Goal: Communication & Community: Answer question/provide support

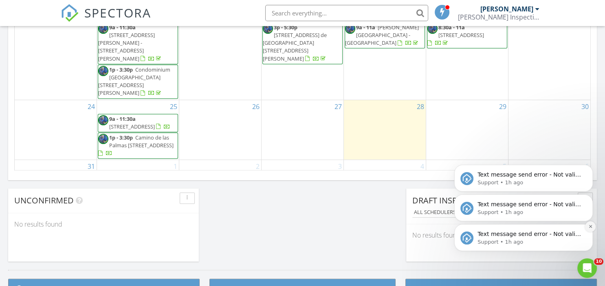
click at [591, 226] on icon "Dismiss notification" at bounding box center [589, 226] width 3 height 3
click at [591, 225] on button "Dismiss notification" at bounding box center [590, 226] width 11 height 11
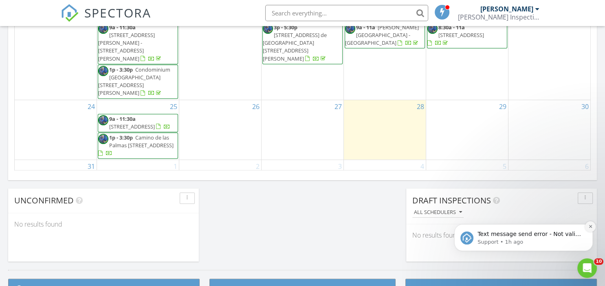
click at [588, 225] on button "Dismiss notification" at bounding box center [590, 226] width 11 height 11
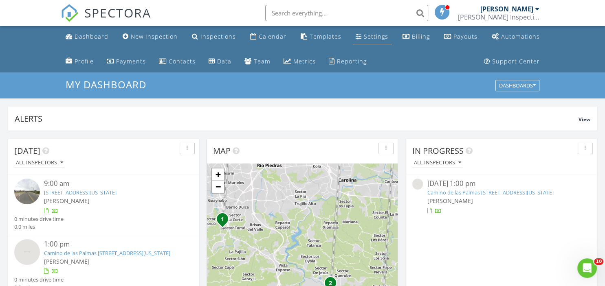
click at [373, 41] on link "Settings" at bounding box center [371, 36] width 39 height 15
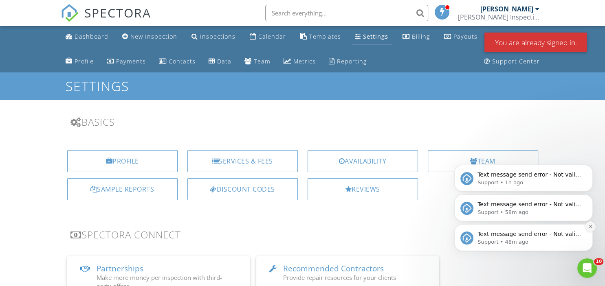
click at [591, 227] on icon "Dismiss notification" at bounding box center [590, 226] width 4 height 4
click at [588, 228] on icon "Dismiss notification" at bounding box center [590, 226] width 4 height 4
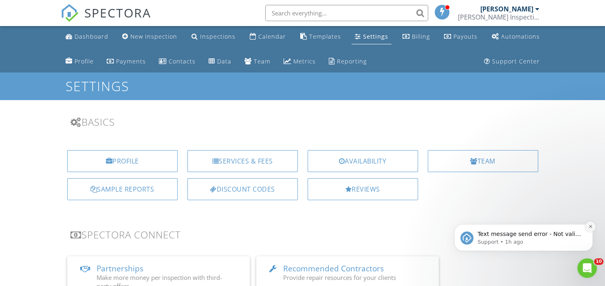
click at [589, 226] on icon "Dismiss notification" at bounding box center [590, 226] width 4 height 4
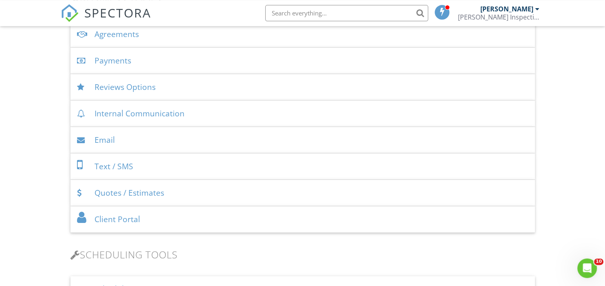
scroll to position [301, 0]
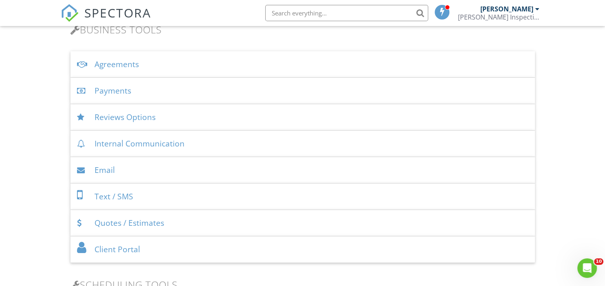
click at [178, 201] on div "Text / SMS" at bounding box center [302, 197] width 464 height 26
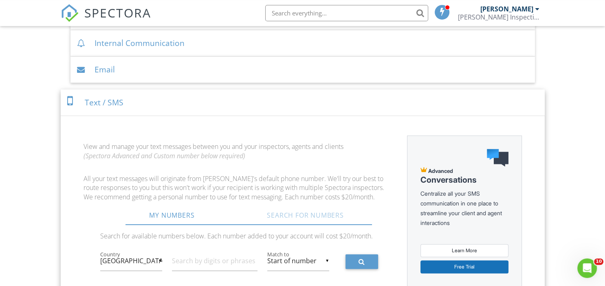
scroll to position [401, 0]
click at [166, 103] on div "Text / SMS" at bounding box center [303, 103] width 484 height 26
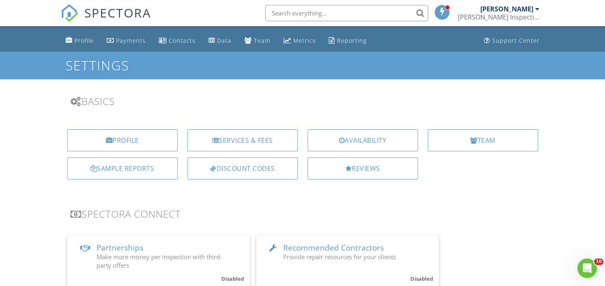
scroll to position [0, 0]
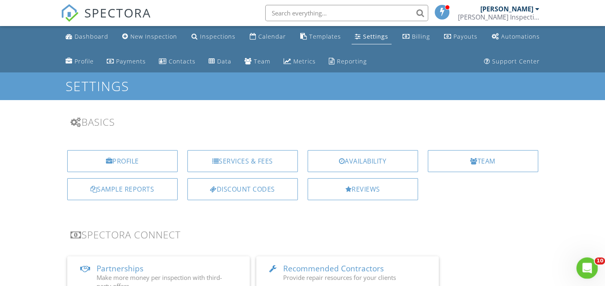
click at [589, 270] on icon "Open Intercom Messenger" at bounding box center [585, 267] width 13 height 13
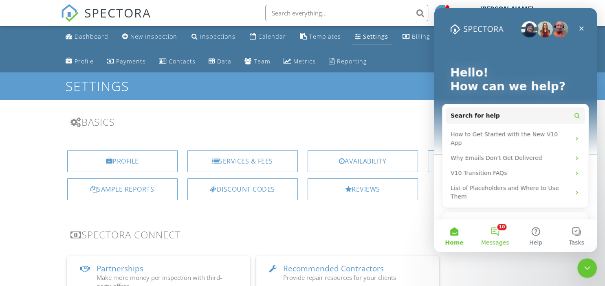
click at [492, 238] on button "10 Messages" at bounding box center [494, 235] width 41 height 33
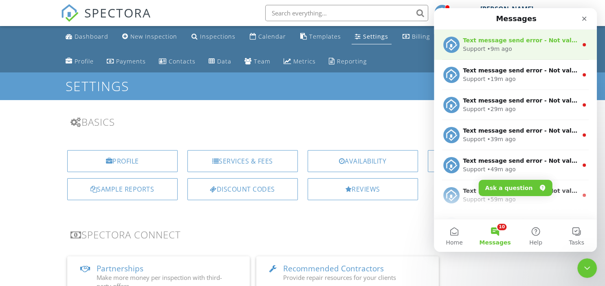
click at [584, 48] on icon "Intercom messenger" at bounding box center [584, 45] width 7 height 7
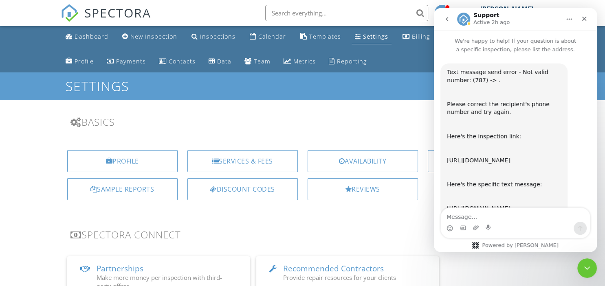
scroll to position [42, 0]
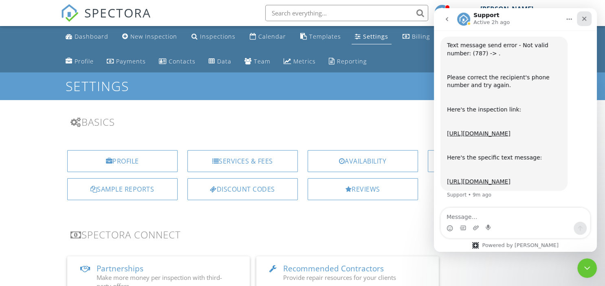
click at [584, 19] on icon "Close" at bounding box center [584, 18] width 7 height 7
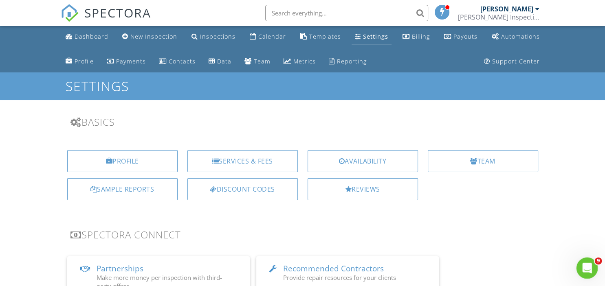
scroll to position [0, 0]
click at [591, 272] on div "Open Intercom Messenger" at bounding box center [585, 267] width 27 height 27
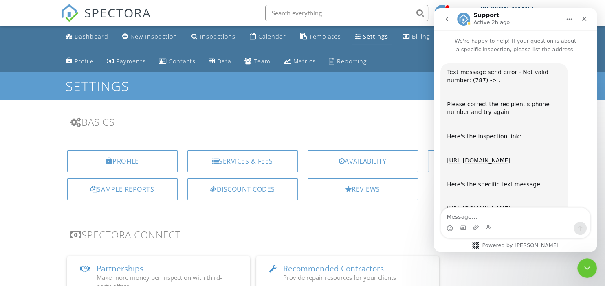
scroll to position [42, 0]
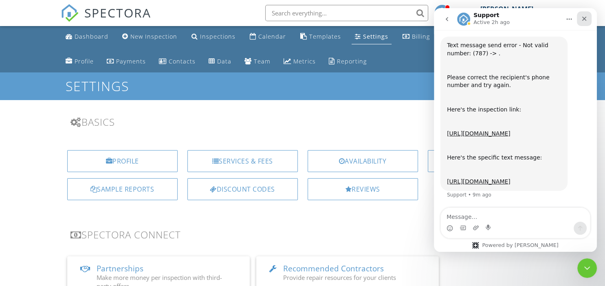
drag, startPoint x: 583, startPoint y: 19, endPoint x: 1015, endPoint y: 27, distance: 432.4
click at [583, 19] on icon "Close" at bounding box center [584, 19] width 4 height 4
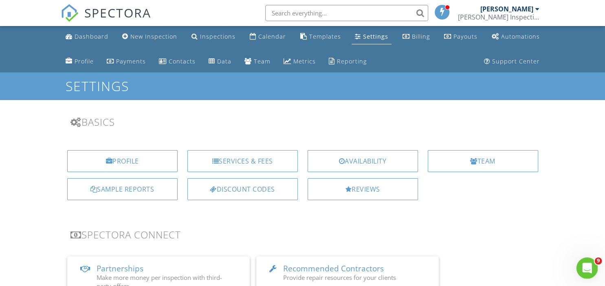
click at [587, 271] on icon "Open Intercom Messenger" at bounding box center [585, 267] width 13 height 13
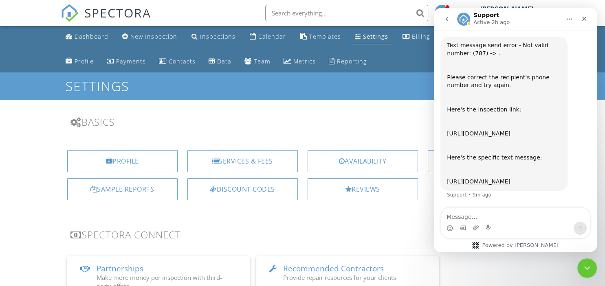
click at [447, 20] on icon "go back" at bounding box center [446, 19] width 7 height 7
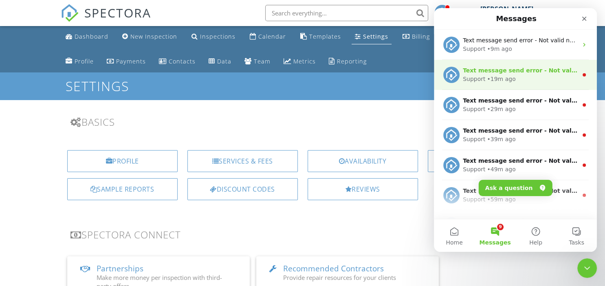
click at [581, 78] on div "Text message send error - Not valid number: (787) -> . Please correct the recip…" at bounding box center [515, 75] width 163 height 30
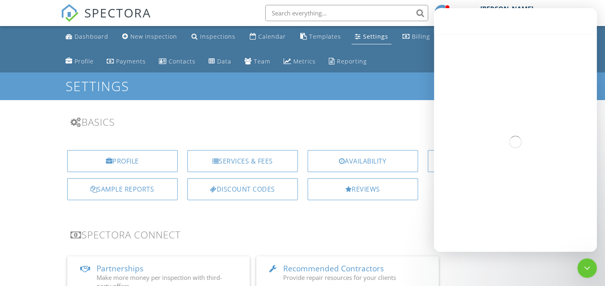
scroll to position [42, 0]
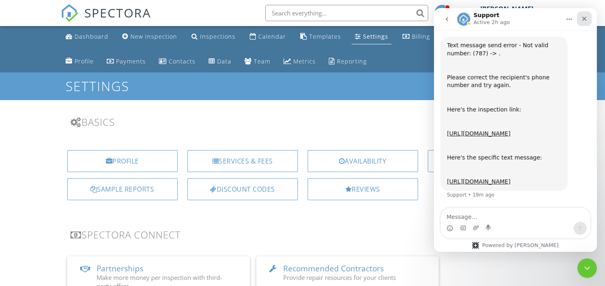
click at [585, 18] on icon "Close" at bounding box center [584, 18] width 7 height 7
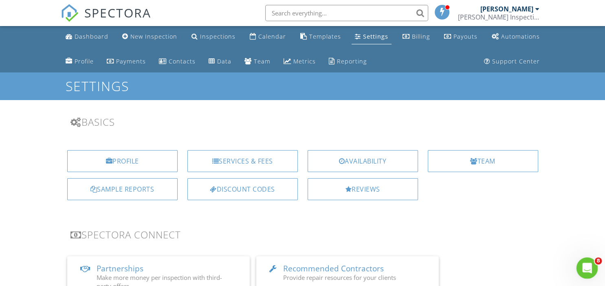
click at [586, 271] on icon "Open Intercom Messenger" at bounding box center [585, 267] width 13 height 13
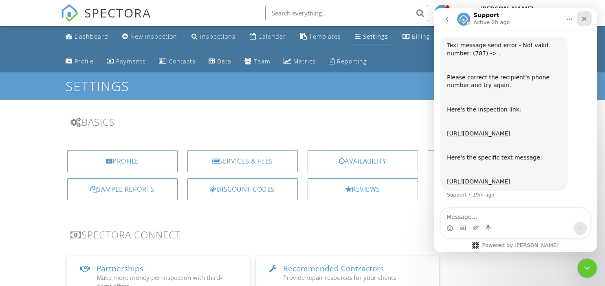
click at [589, 24] on div "Close" at bounding box center [583, 18] width 15 height 15
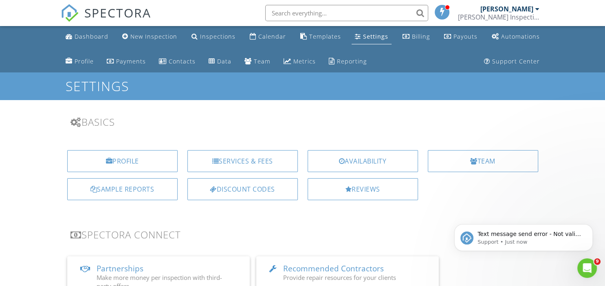
scroll to position [0, 0]
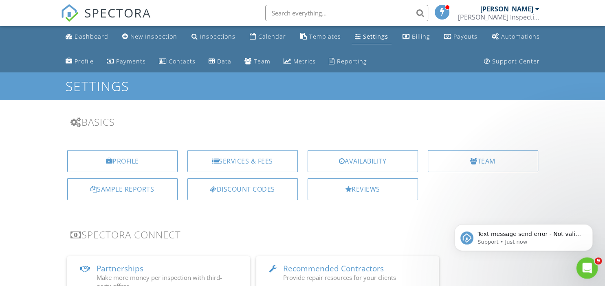
click at [587, 272] on icon "Open Intercom Messenger" at bounding box center [585, 267] width 13 height 13
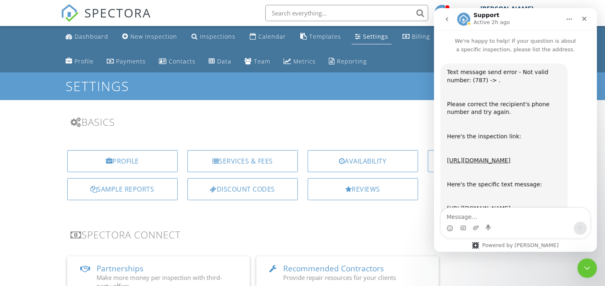
scroll to position [42, 0]
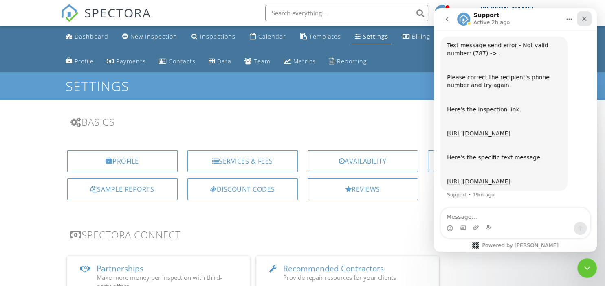
click at [583, 24] on div "Close" at bounding box center [583, 18] width 15 height 15
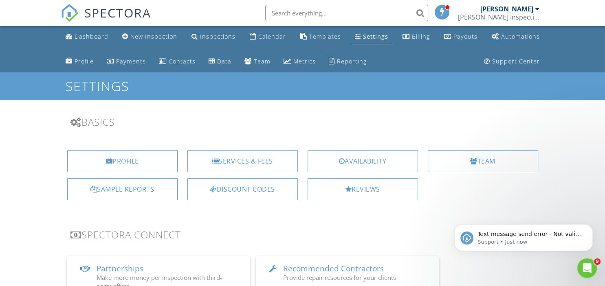
scroll to position [0, 0]
click at [545, 243] on p "Support • Just now" at bounding box center [529, 242] width 105 height 7
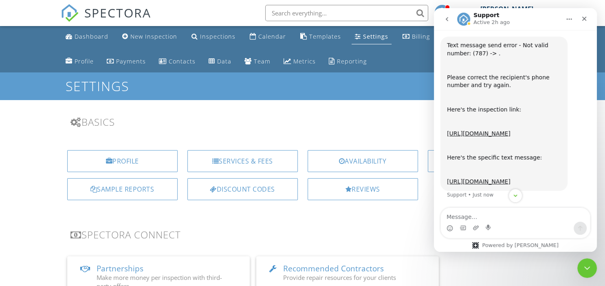
scroll to position [42, 0]
click at [497, 130] on div "https://app.spectora.com/inspection/d5db0116-8b03-4570-9035-7e7a8b4a5b00" at bounding box center [504, 134] width 114 height 8
click at [494, 130] on link "https://app.spectora.com/inspection/d5db0116-8b03-4570-9035-7e7a8b4a5b00" at bounding box center [479, 133] width 64 height 7
click at [586, 270] on icon "Close Intercom Messenger" at bounding box center [586, 267] width 10 height 10
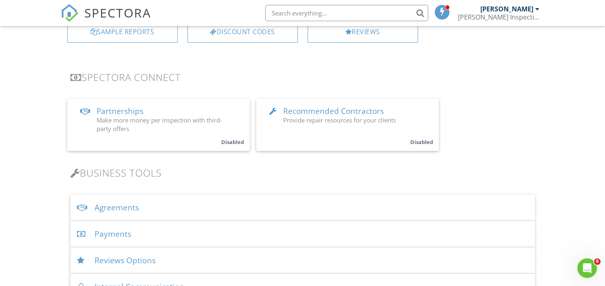
scroll to position [0, 0]
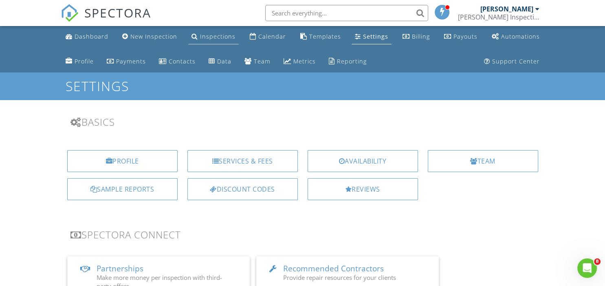
click at [211, 35] on div "Inspections" at bounding box center [217, 37] width 35 height 8
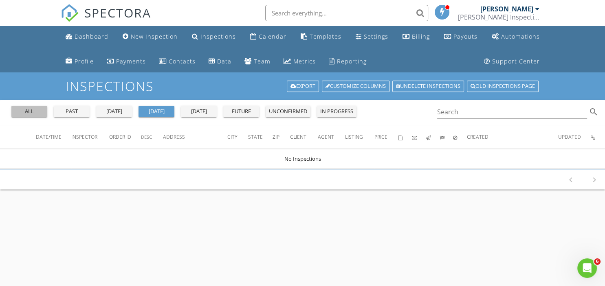
click at [24, 111] on div "all" at bounding box center [29, 111] width 29 height 8
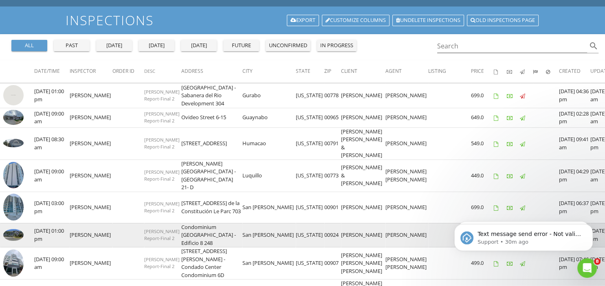
scroll to position [100, 0]
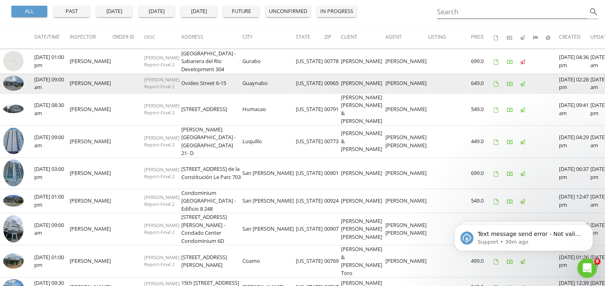
click at [9, 89] on img at bounding box center [13, 83] width 20 height 15
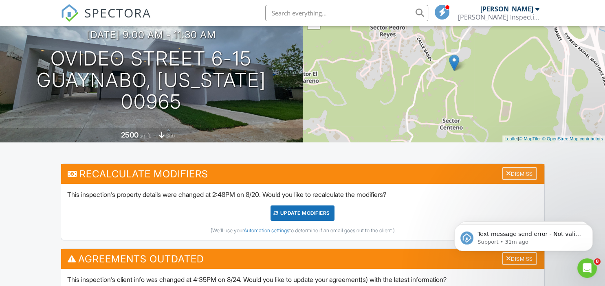
click at [506, 173] on div at bounding box center [508, 173] width 5 height 7
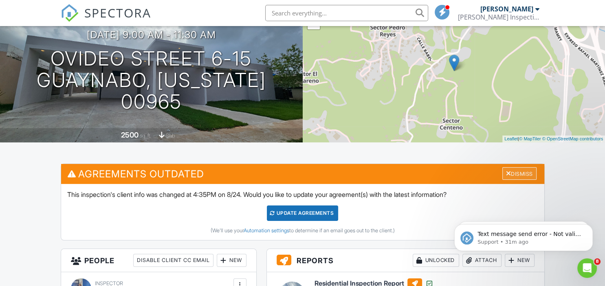
click at [502, 172] on div "Dismiss" at bounding box center [519, 173] width 34 height 13
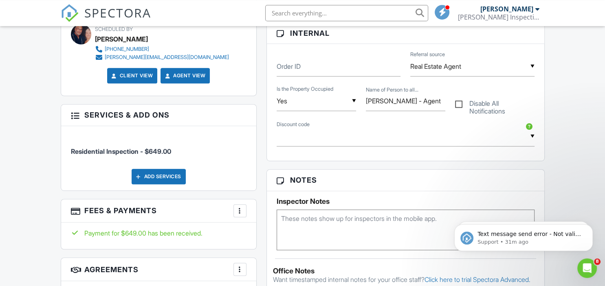
scroll to position [502, 0]
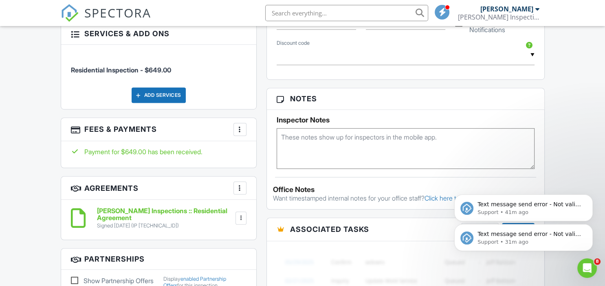
drag, startPoint x: 589, startPoint y: 228, endPoint x: 588, endPoint y: 202, distance: 25.3
click at [589, 228] on icon "Dismiss notification" at bounding box center [590, 227] width 4 height 4
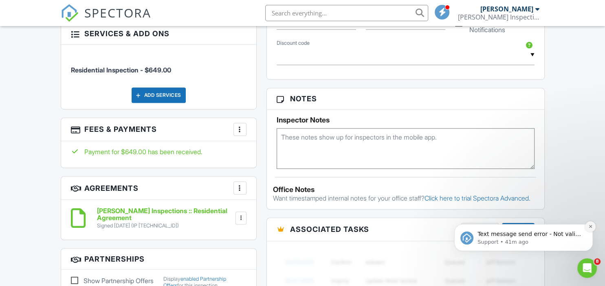
click at [589, 228] on icon "Dismiss notification" at bounding box center [589, 226] width 3 height 3
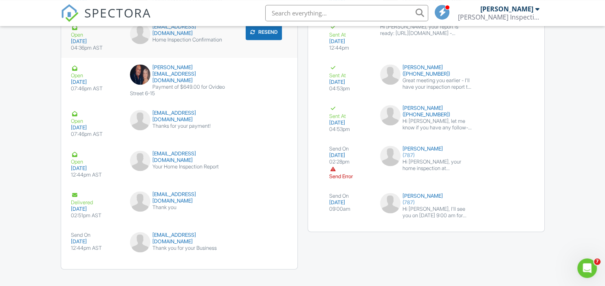
scroll to position [1203, 0]
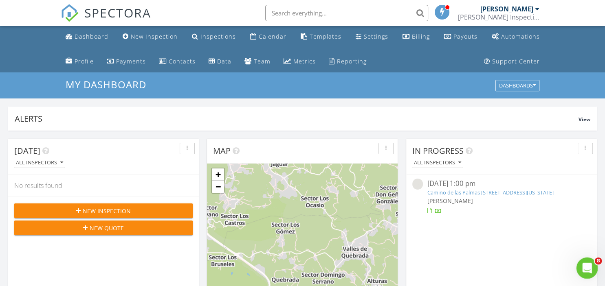
click at [588, 269] on icon "Open Intercom Messenger" at bounding box center [585, 267] width 13 height 13
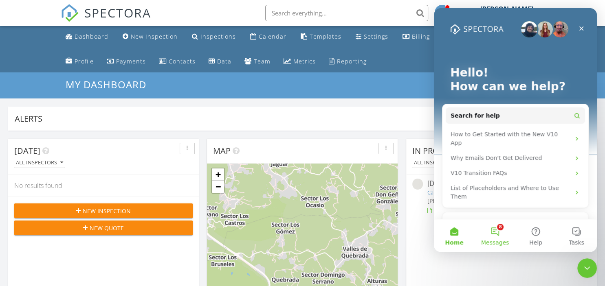
click at [495, 229] on button "8 Messages" at bounding box center [494, 235] width 41 height 33
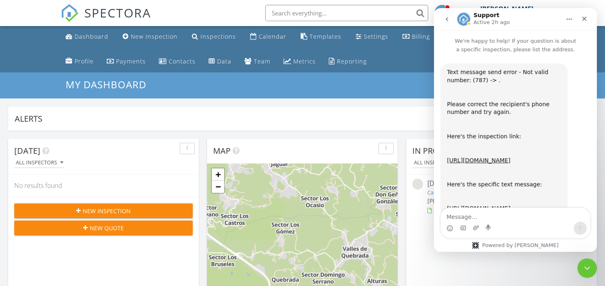
scroll to position [42, 0]
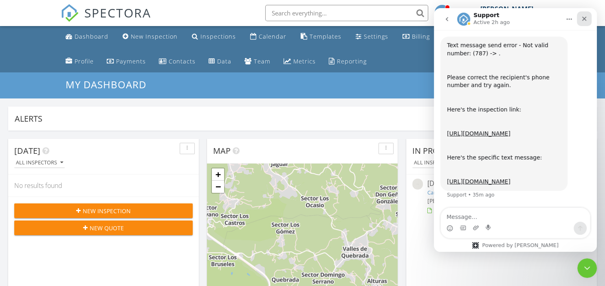
click at [584, 21] on icon "Close" at bounding box center [584, 18] width 7 height 7
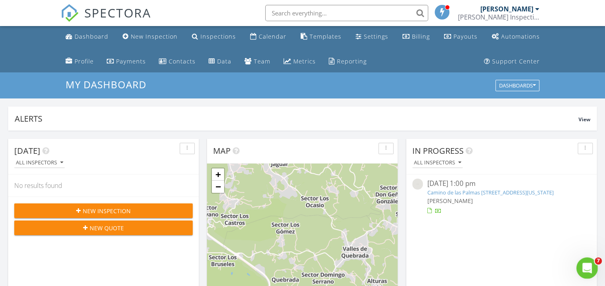
scroll to position [0, 0]
click at [583, 268] on icon "Open Intercom Messenger" at bounding box center [585, 267] width 13 height 13
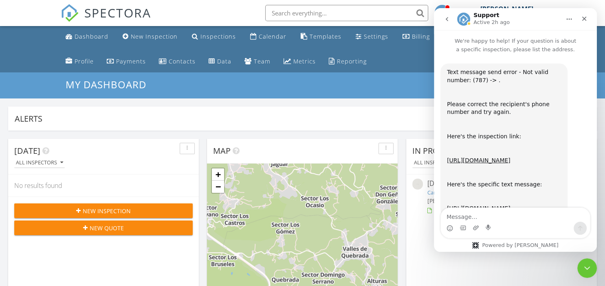
scroll to position [42, 0]
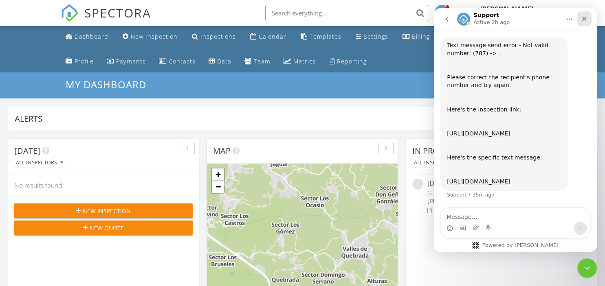
click at [583, 19] on icon "Close" at bounding box center [584, 18] width 7 height 7
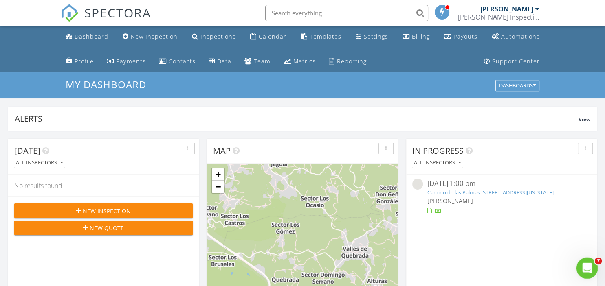
click at [584, 270] on icon "Open Intercom Messenger" at bounding box center [585, 267] width 13 height 13
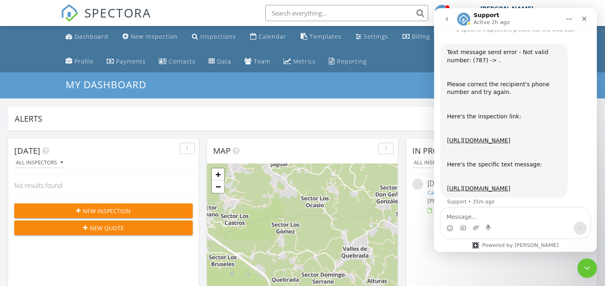
scroll to position [0, 0]
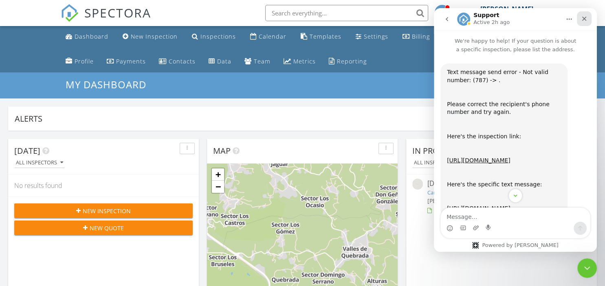
click at [583, 19] on icon "Close" at bounding box center [584, 19] width 4 height 4
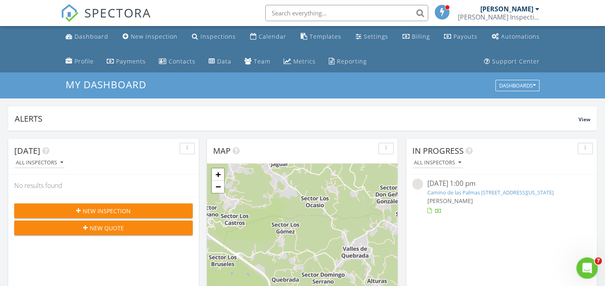
click at [584, 271] on icon "Open Intercom Messenger" at bounding box center [585, 267] width 13 height 13
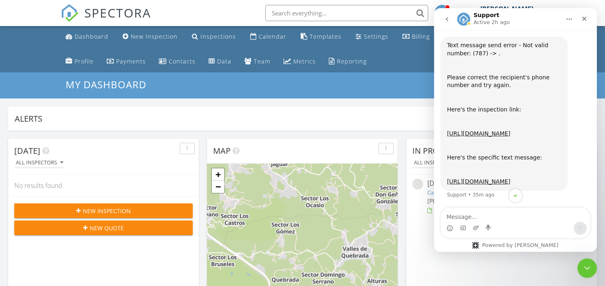
scroll to position [42, 0]
click at [580, 267] on div "Close Intercom Messenger" at bounding box center [586, 267] width 20 height 20
